Goal: Task Accomplishment & Management: Manage account settings

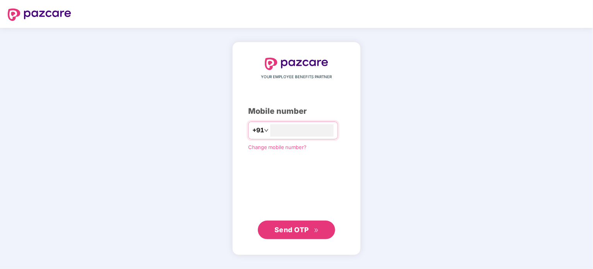
type input "**********"
click at [299, 225] on span "Send OTP" at bounding box center [291, 229] width 34 height 8
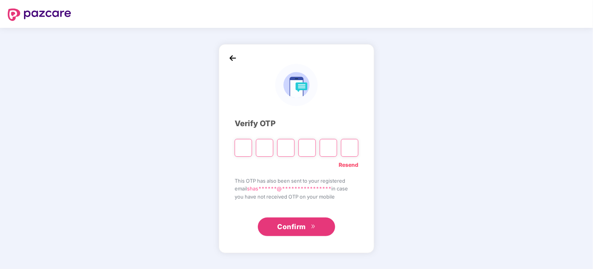
type input "*"
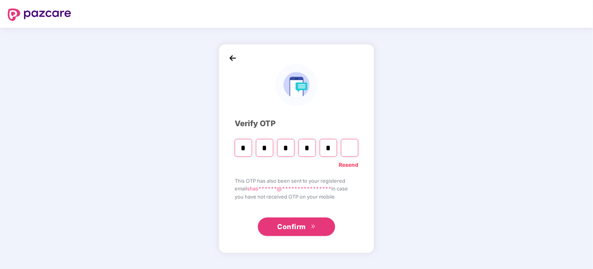
type input "*"
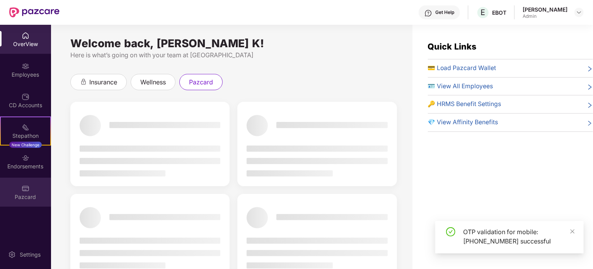
click at [24, 194] on div "Pazcard" at bounding box center [25, 197] width 51 height 8
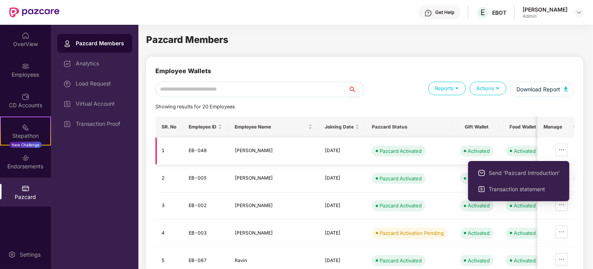
click at [560, 151] on icon "ellipsis" at bounding box center [562, 150] width 6 height 6
click at [515, 187] on span "Transaction statement" at bounding box center [524, 189] width 71 height 9
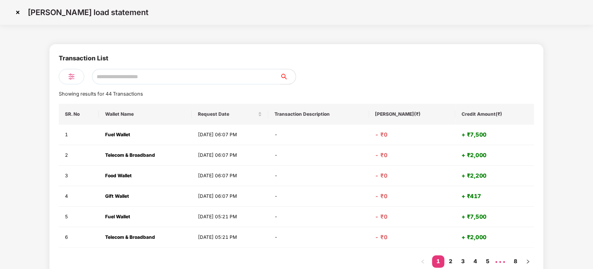
click at [17, 10] on img at bounding box center [18, 12] width 12 height 12
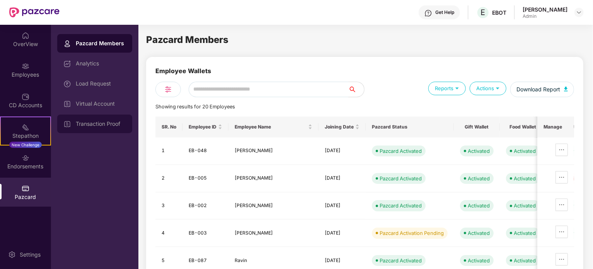
click at [103, 116] on div "Transaction Proof" at bounding box center [94, 123] width 75 height 19
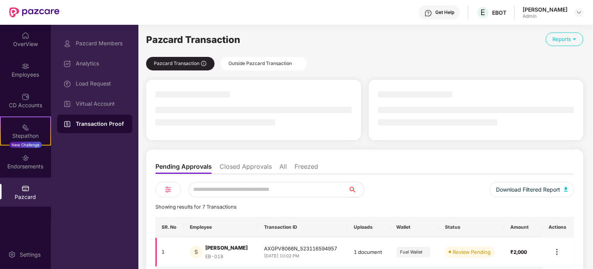
scroll to position [182, 0]
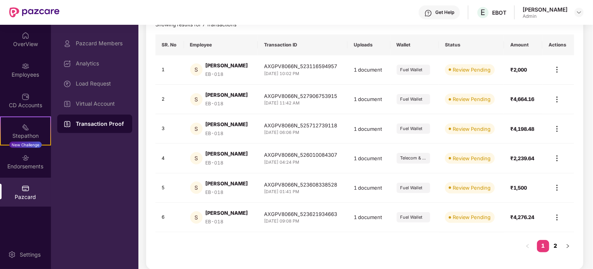
click at [557, 244] on link "2" at bounding box center [555, 246] width 12 height 12
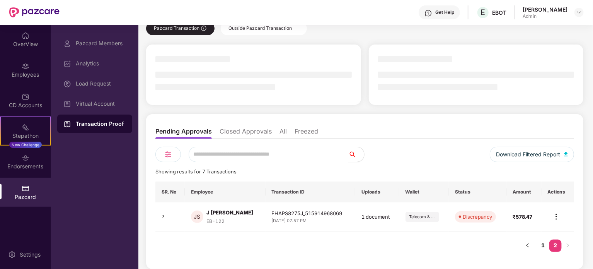
scroll to position [35, 0]
click at [558, 215] on img at bounding box center [556, 216] width 9 height 9
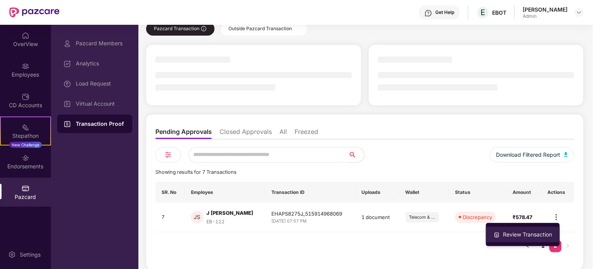
click at [519, 232] on div "Review Transaction" at bounding box center [527, 234] width 52 height 9
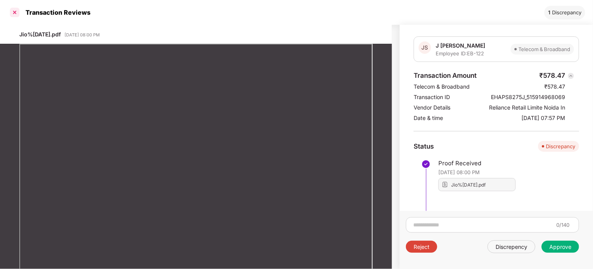
click at [11, 7] on div at bounding box center [15, 12] width 12 height 12
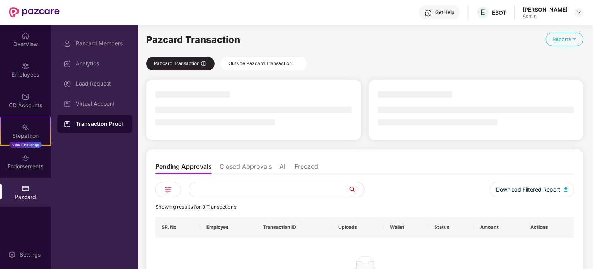
scroll to position [24, 0]
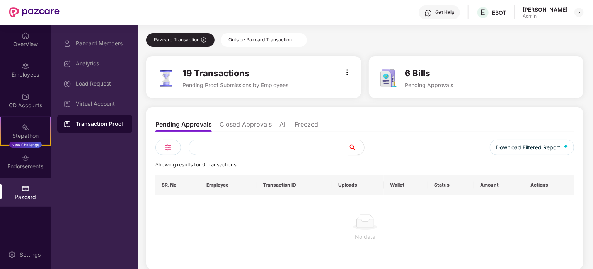
click at [112, 128] on div "Transaction Proof" at bounding box center [94, 123] width 75 height 19
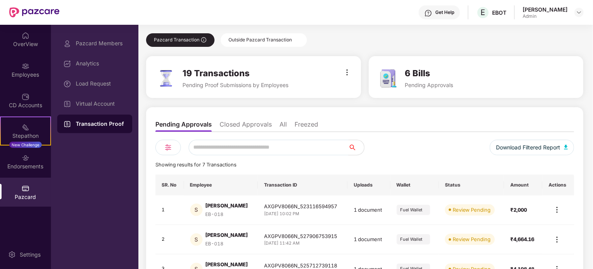
scroll to position [164, 0]
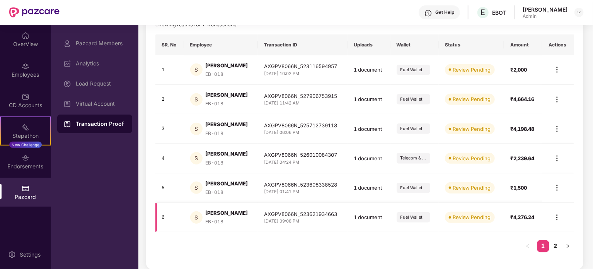
click at [560, 218] on img at bounding box center [556, 217] width 9 height 9
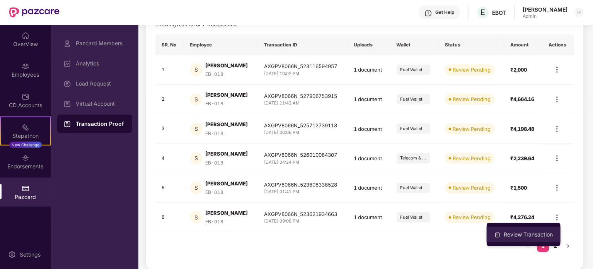
click at [530, 232] on div "Review Transaction" at bounding box center [528, 234] width 52 height 9
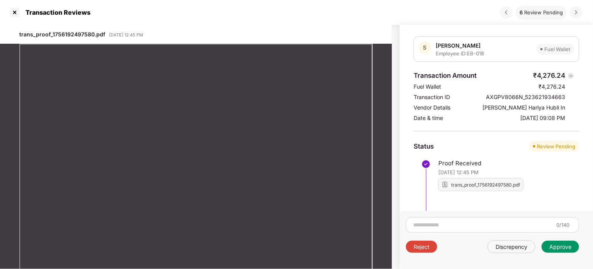
click at [570, 247] on div "Approve" at bounding box center [560, 246] width 22 height 7
click at [573, 242] on div "Approve" at bounding box center [560, 246] width 37 height 12
click at [567, 244] on div "Approve" at bounding box center [560, 246] width 22 height 7
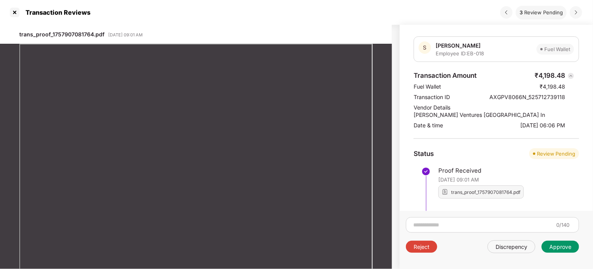
click at [563, 245] on div "Approve" at bounding box center [560, 246] width 22 height 7
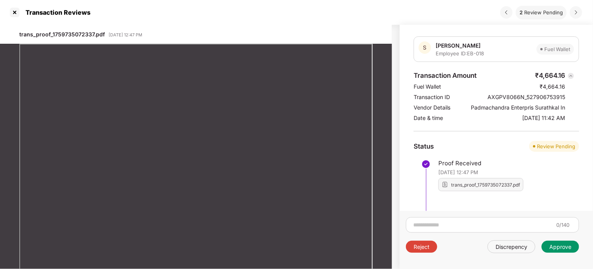
click at [566, 248] on div "Approve" at bounding box center [560, 246] width 22 height 7
click at [566, 244] on div "Approve" at bounding box center [560, 246] width 22 height 7
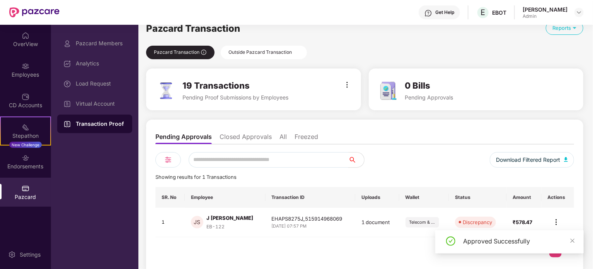
scroll to position [16, 0]
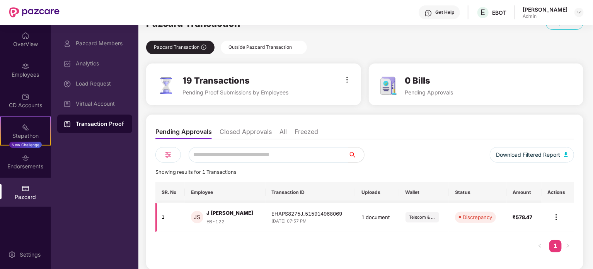
click at [556, 217] on img at bounding box center [556, 216] width 9 height 9
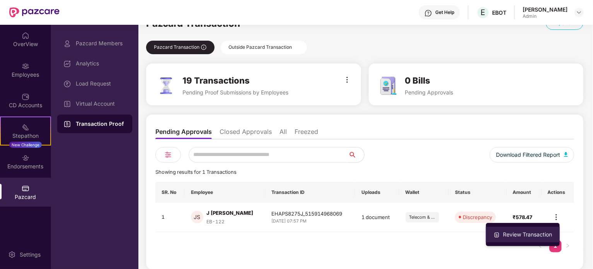
click at [531, 232] on div "Review Transaction" at bounding box center [527, 234] width 52 height 9
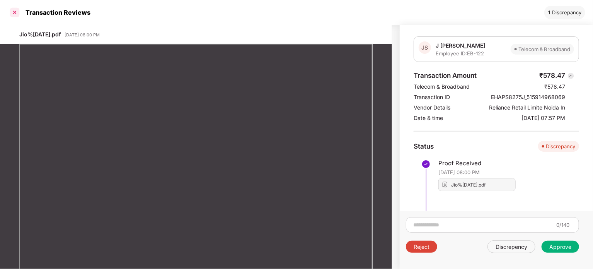
click at [13, 11] on div at bounding box center [15, 12] width 12 height 12
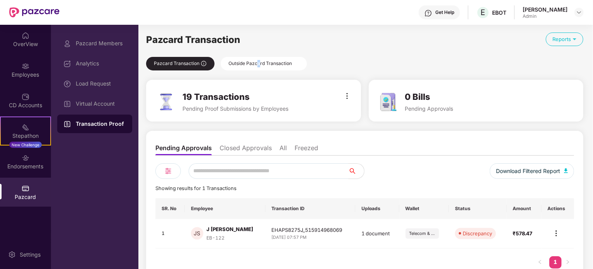
click at [259, 60] on div "Outside Pazcard Transaction" at bounding box center [264, 64] width 86 height 14
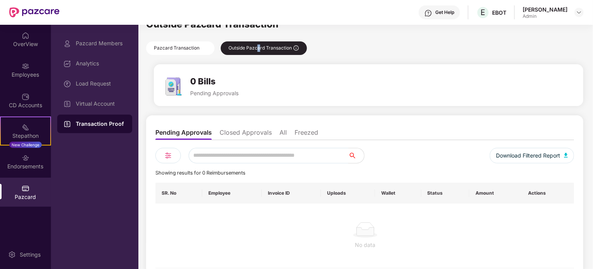
scroll to position [24, 0]
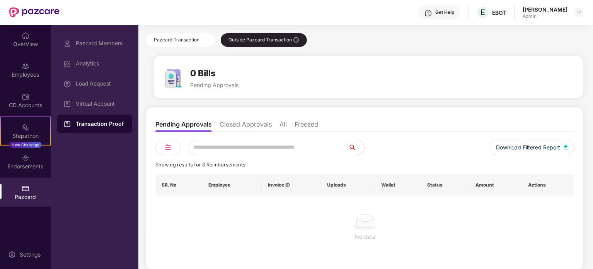
click at [254, 126] on li "Closed Approvals" at bounding box center [246, 125] width 52 height 11
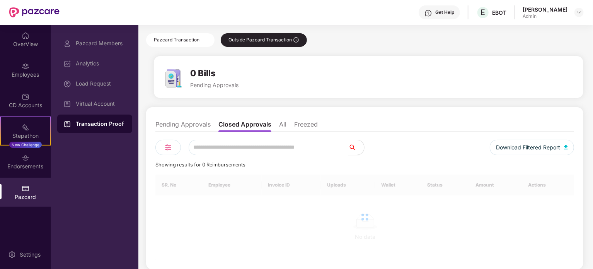
scroll to position [0, 0]
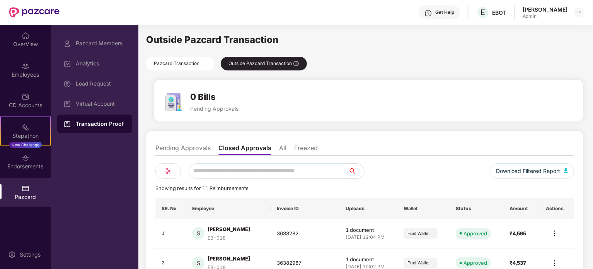
click at [281, 150] on li "All" at bounding box center [282, 149] width 7 height 11
click at [310, 152] on li "Freezed" at bounding box center [306, 149] width 24 height 11
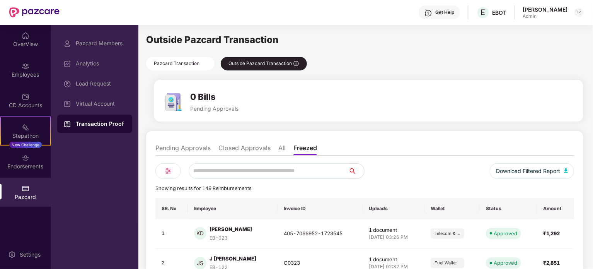
click at [193, 145] on li "Pending Approvals" at bounding box center [182, 149] width 55 height 11
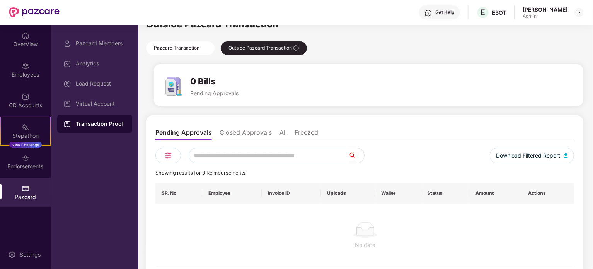
scroll to position [24, 0]
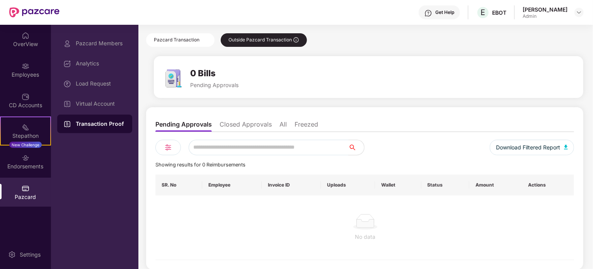
click at [99, 128] on div "Transaction Proof" at bounding box center [94, 123] width 75 height 19
click at [104, 128] on div "Transaction Proof" at bounding box center [94, 123] width 75 height 19
click at [261, 121] on li "Closed Approvals" at bounding box center [246, 125] width 52 height 11
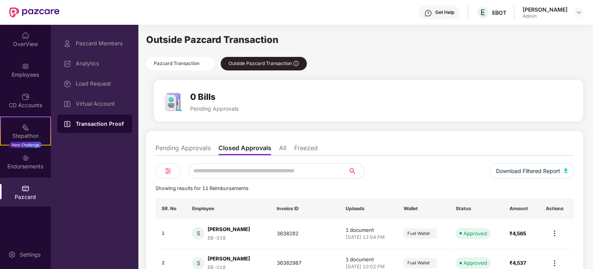
click at [187, 61] on div "Pazcard Transaction" at bounding box center [180, 64] width 68 height 14
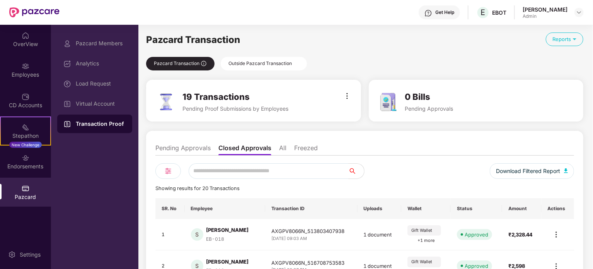
click at [190, 144] on li "Pending Approvals" at bounding box center [182, 149] width 55 height 11
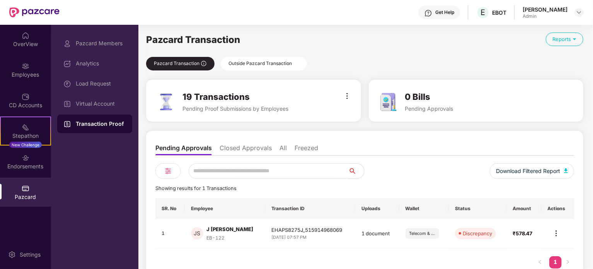
click at [266, 64] on div "Outside Pazcard Transaction" at bounding box center [264, 64] width 86 height 14
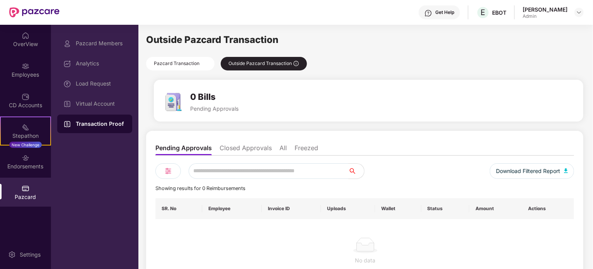
click at [192, 64] on div "Pazcard Transaction" at bounding box center [180, 64] width 68 height 14
